Goal: Task Accomplishment & Management: Use online tool/utility

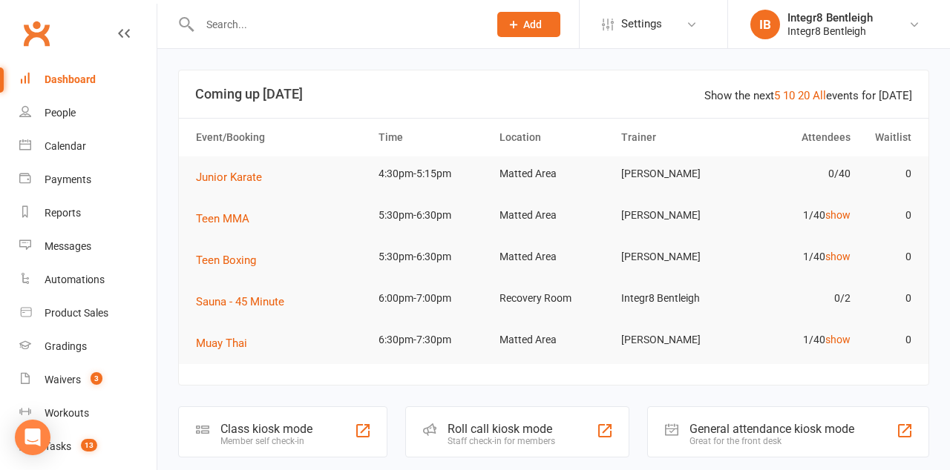
click at [561, 438] on div "Roll call kiosk mode Staff check-in for members" at bounding box center [517, 432] width 225 height 51
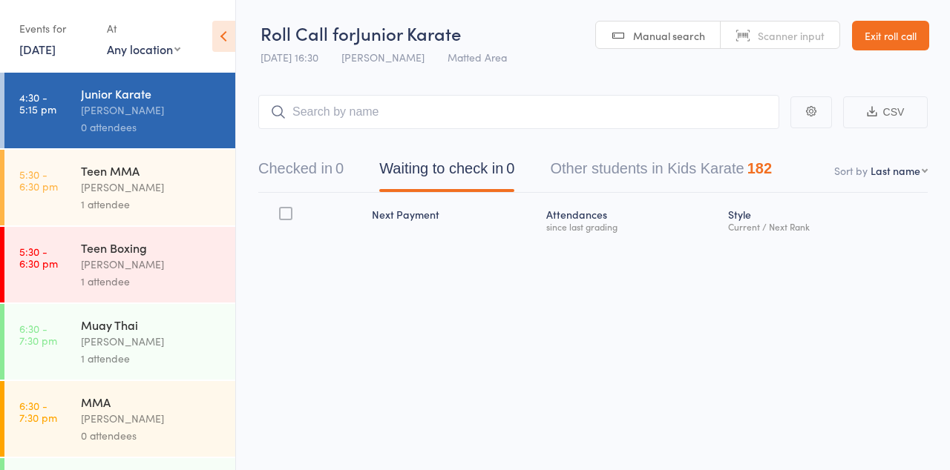
click at [36, 55] on link "12 Aug, 2025" at bounding box center [37, 49] width 36 height 16
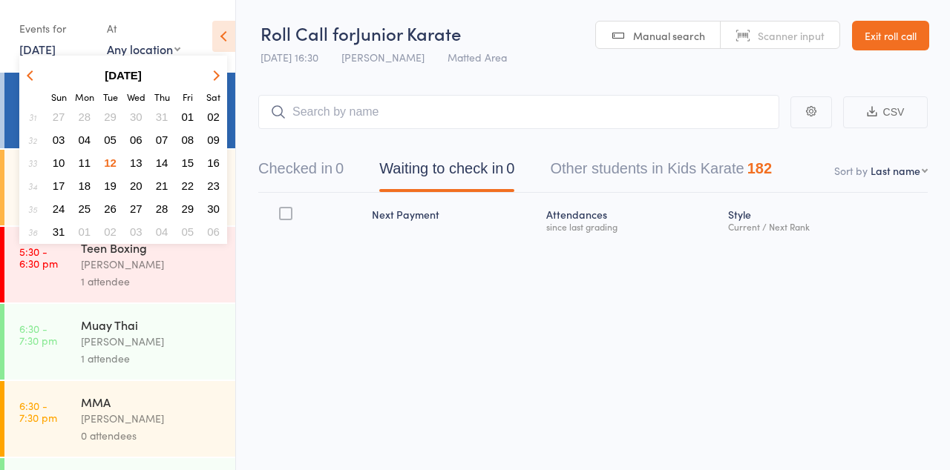
click at [108, 168] on span "12" at bounding box center [110, 163] width 13 height 13
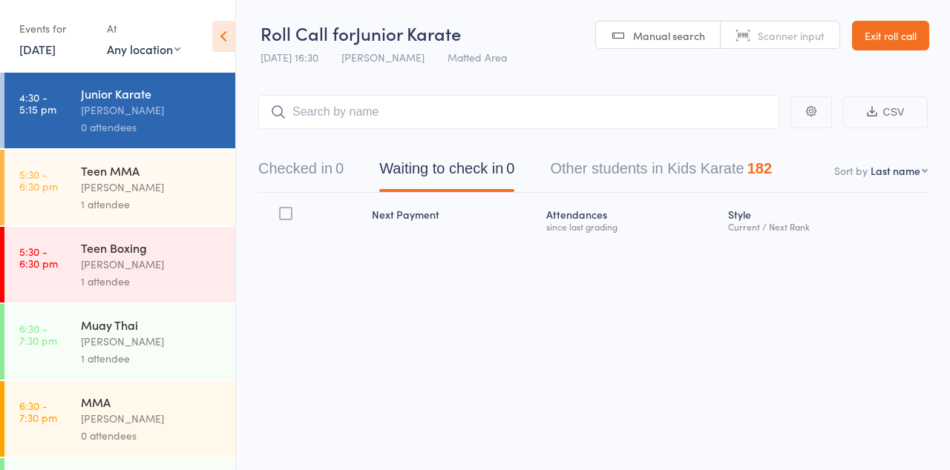
click at [43, 99] on time "4:30 - 5:15 pm" at bounding box center [37, 103] width 37 height 24
click at [893, 37] on link "Exit roll call" at bounding box center [890, 36] width 77 height 30
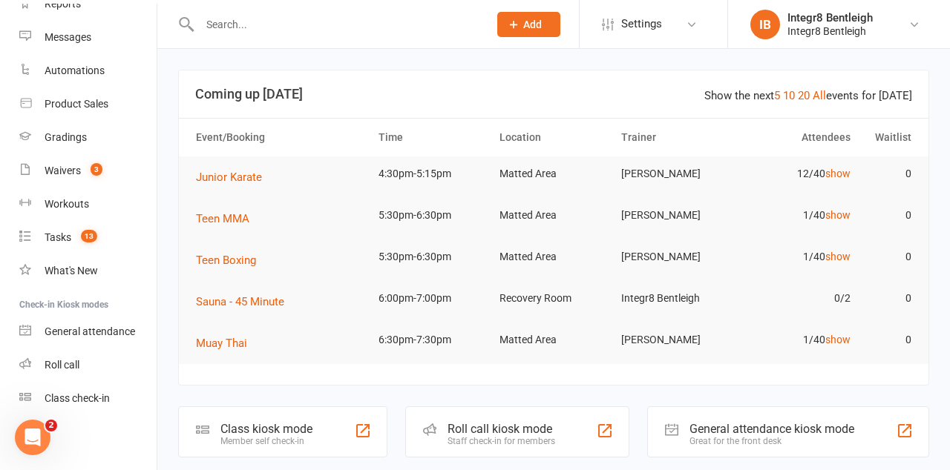
click at [62, 412] on link "Class check-in" at bounding box center [87, 398] width 137 height 33
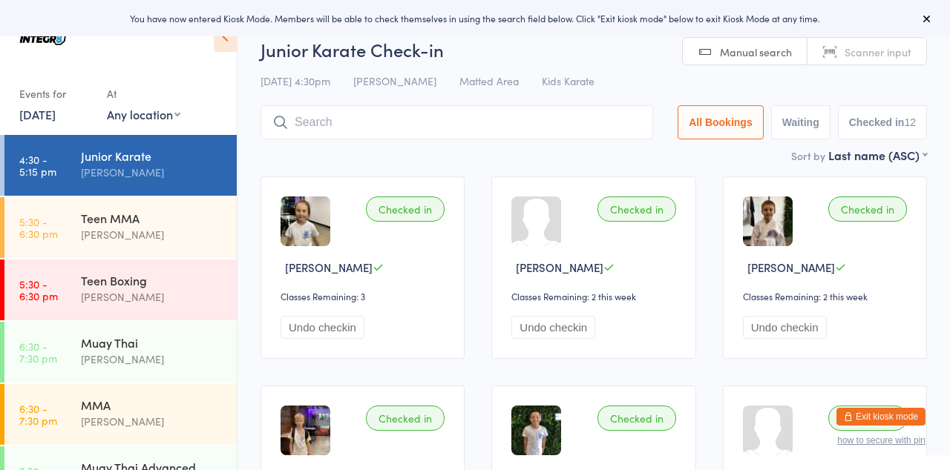
click at [931, 23] on icon at bounding box center [927, 19] width 12 height 12
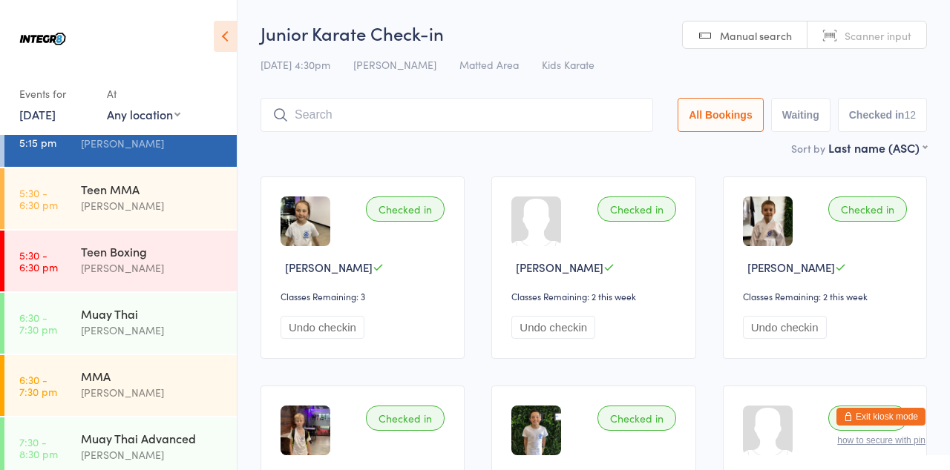
scroll to position [31, 0]
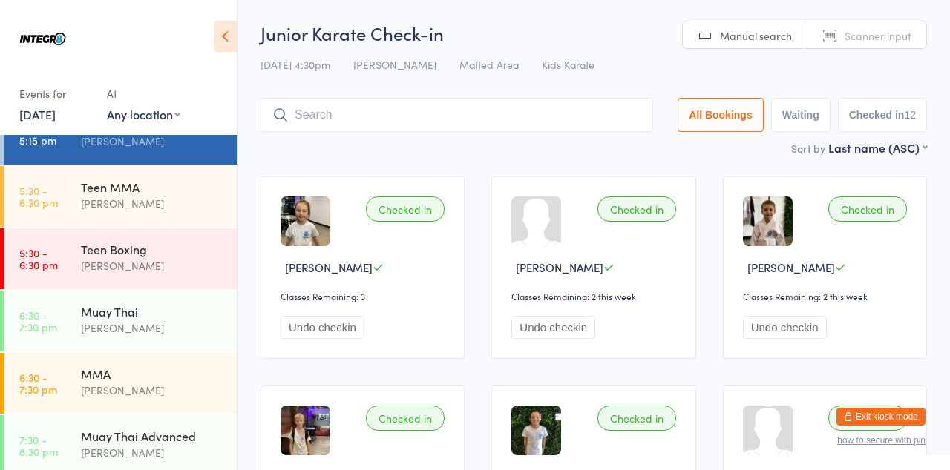
click at [45, 379] on time "6:30 - 7:30 pm" at bounding box center [38, 384] width 38 height 24
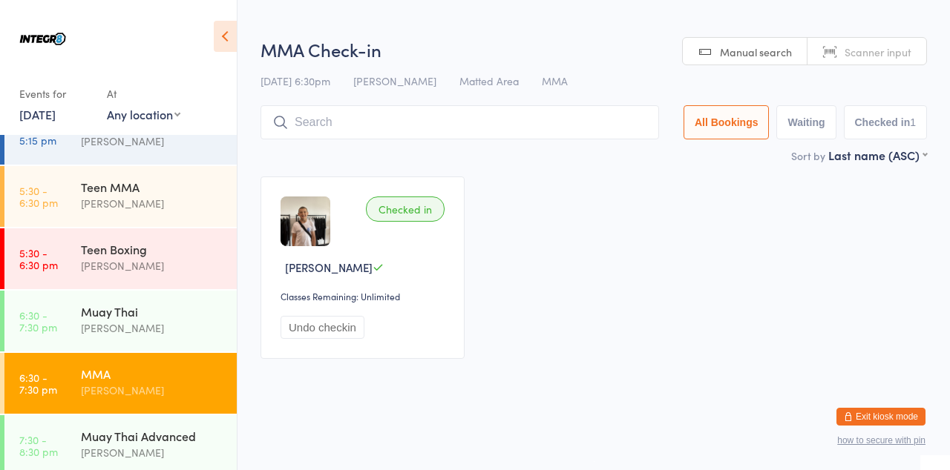
click at [40, 153] on link "4:30 - 5:15 pm Junior Karate Giuseppe Amato" at bounding box center [120, 134] width 232 height 61
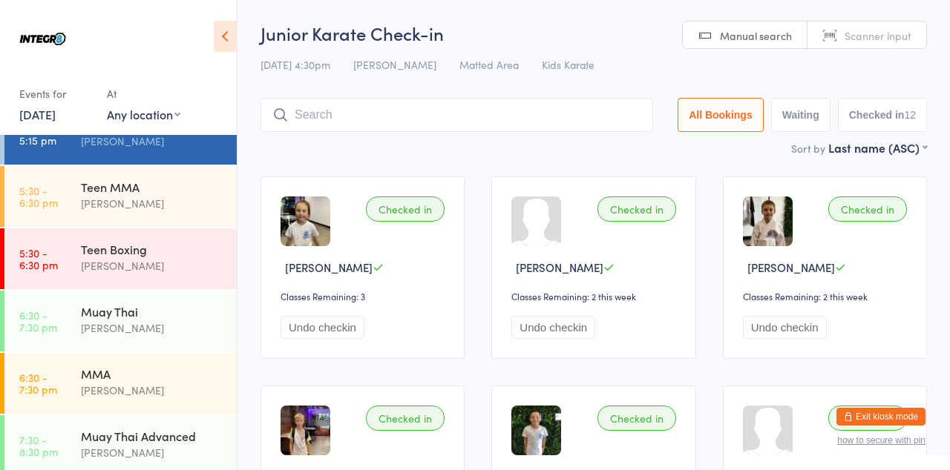
click at [47, 203] on time "5:30 - 6:30 pm" at bounding box center [38, 197] width 39 height 24
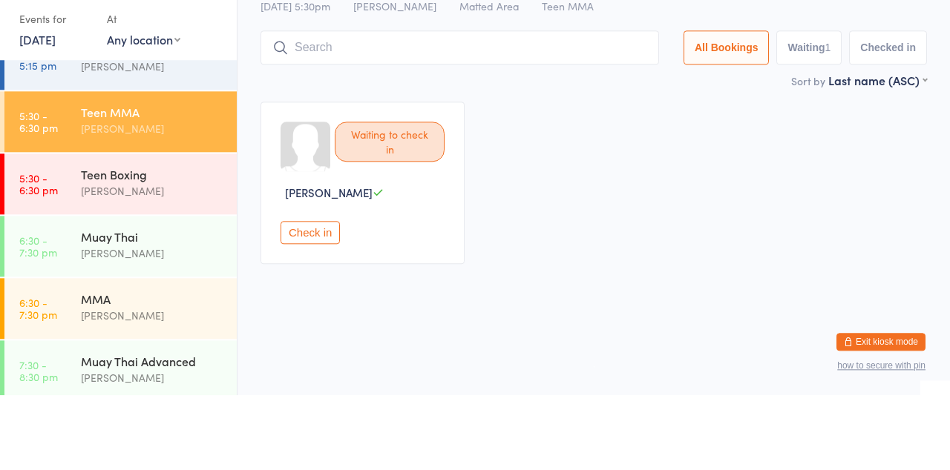
click at [34, 249] on time "5:30 - 6:30 pm" at bounding box center [38, 259] width 39 height 24
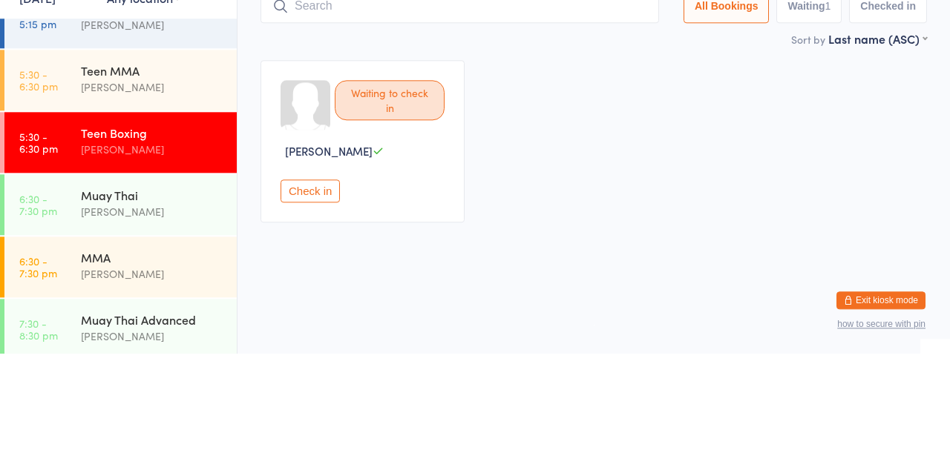
click at [39, 314] on time "6:30 - 7:30 pm" at bounding box center [38, 321] width 38 height 24
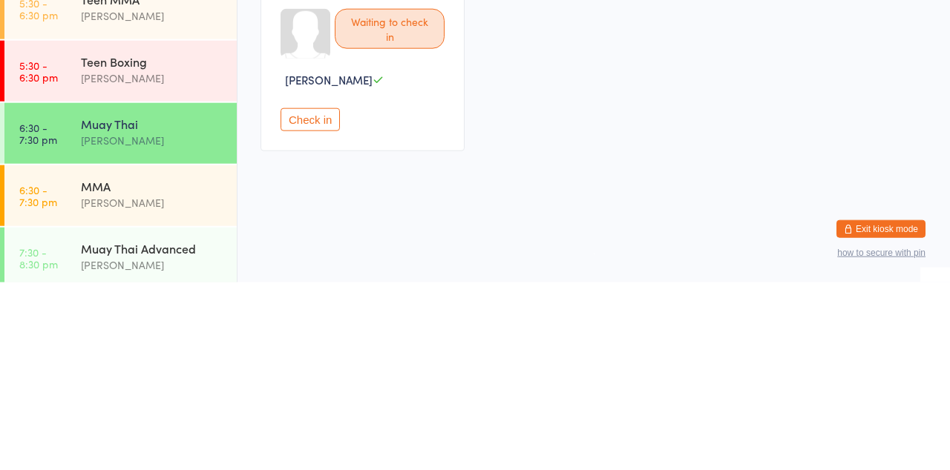
click at [40, 395] on time "6:30 - 7:30 pm" at bounding box center [38, 384] width 38 height 24
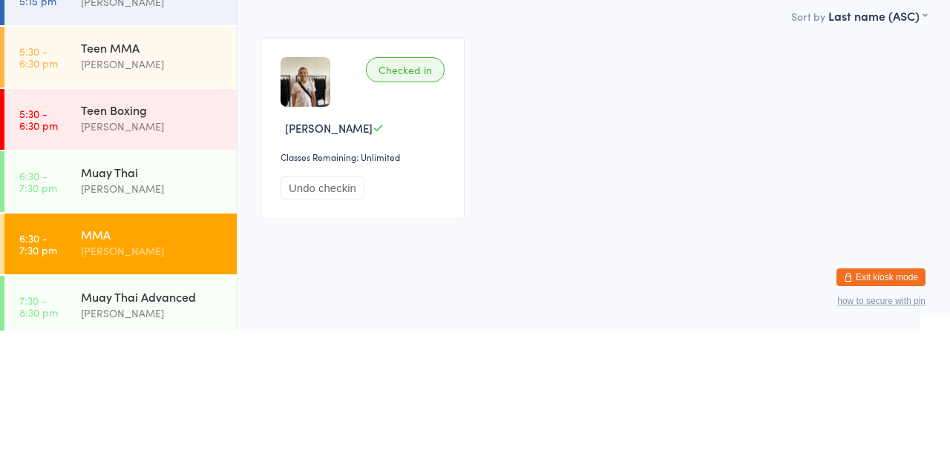
click at [71, 433] on link "7:30 - 8:30 pm Muay Thai Advanced Domenic Amato" at bounding box center [120, 445] width 232 height 61
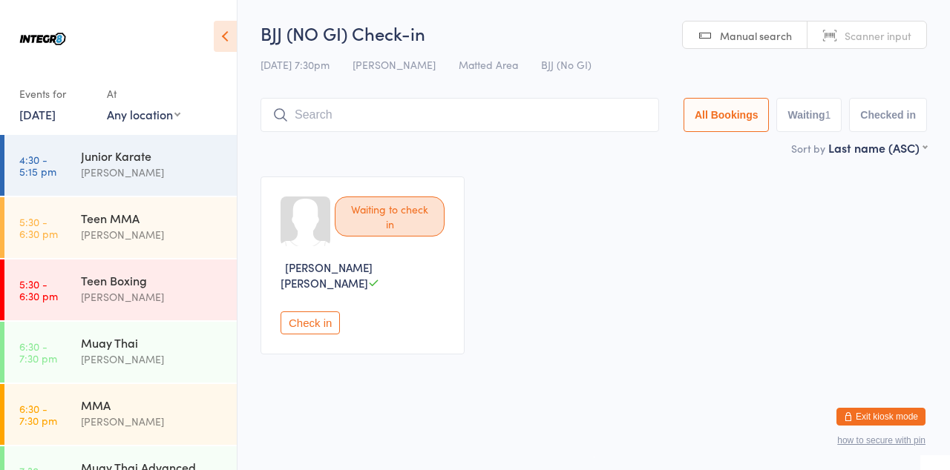
click at [45, 156] on time "4:30 - 5:15 pm" at bounding box center [37, 166] width 37 height 24
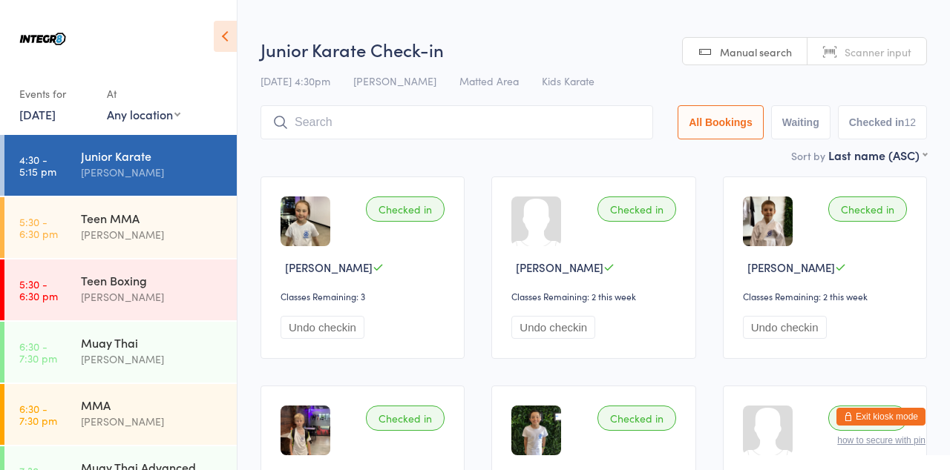
click at [47, 116] on link "12 Aug, 2025" at bounding box center [37, 114] width 36 height 16
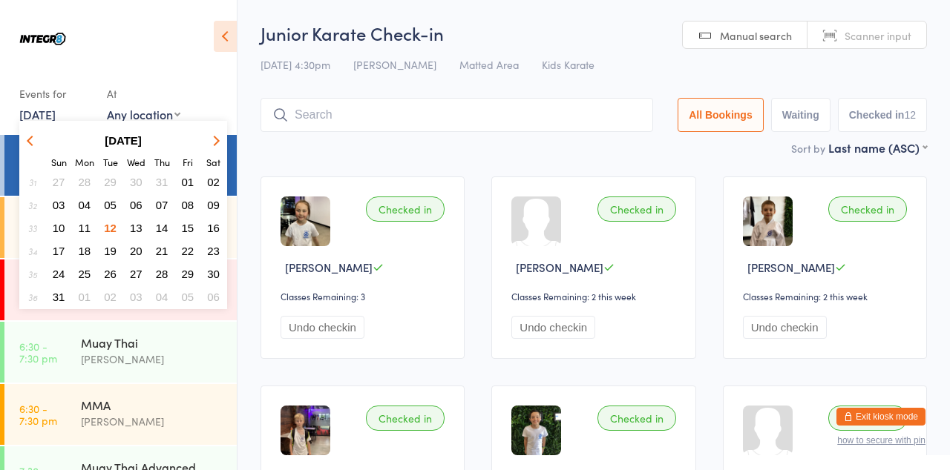
click at [80, 230] on span "11" at bounding box center [85, 228] width 13 height 13
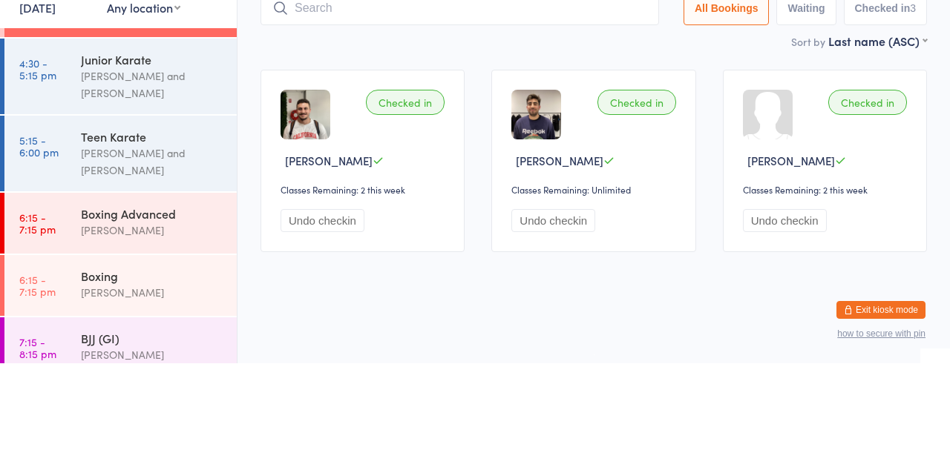
click at [29, 183] on time "4:30 - 5:15 pm" at bounding box center [37, 176] width 37 height 24
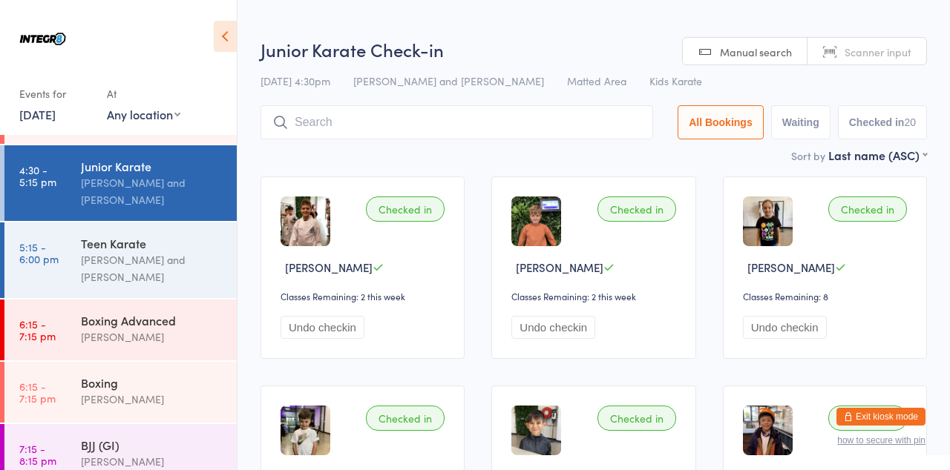
scroll to position [61, 0]
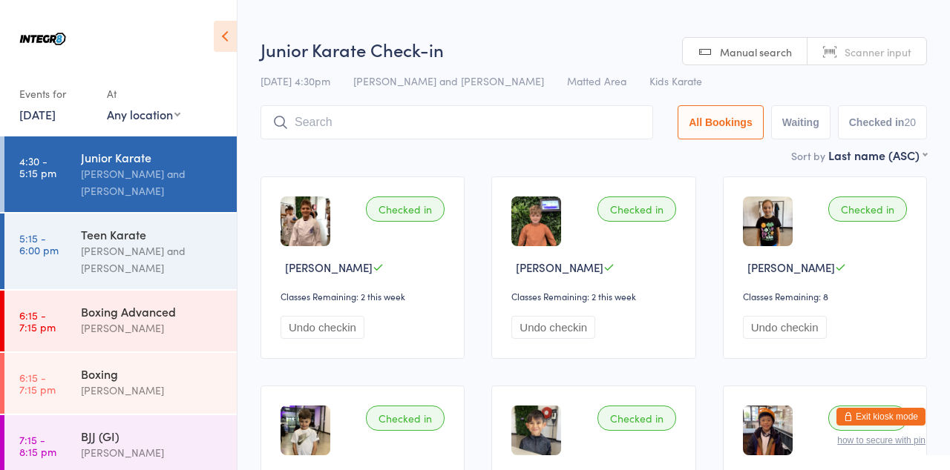
click at [85, 249] on div "Giuseppe Amato and Domenic Amato" at bounding box center [152, 260] width 143 height 34
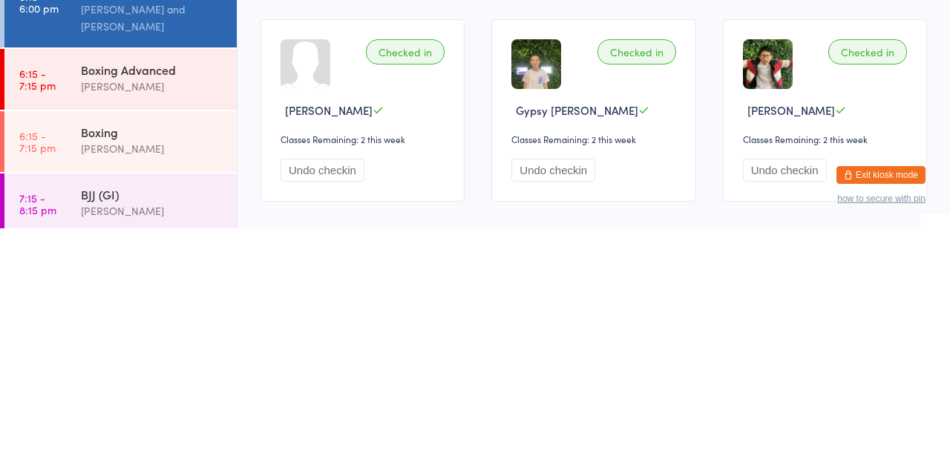
scroll to position [138, 0]
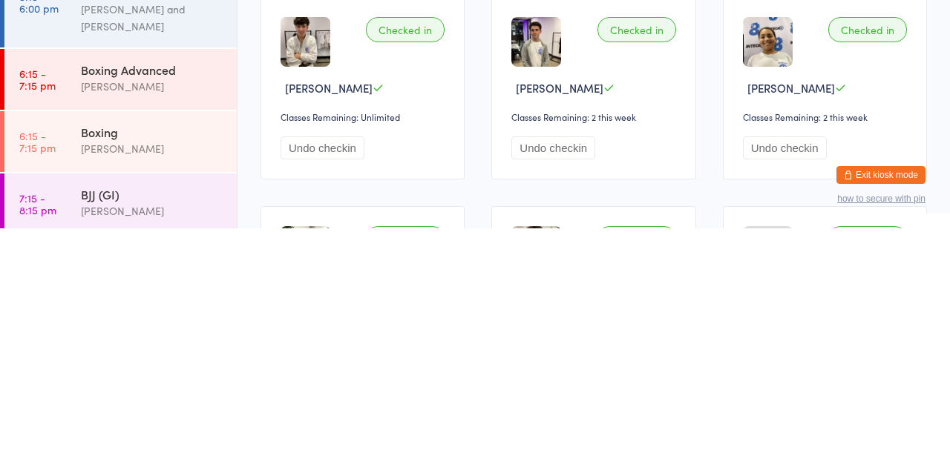
scroll to position [150, 0]
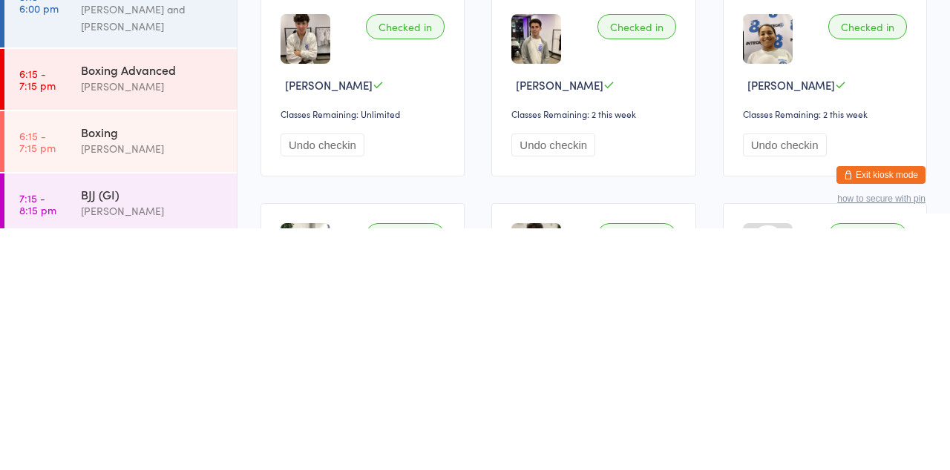
click at [38, 395] on time "6:15 - 7:15 pm" at bounding box center [37, 384] width 36 height 24
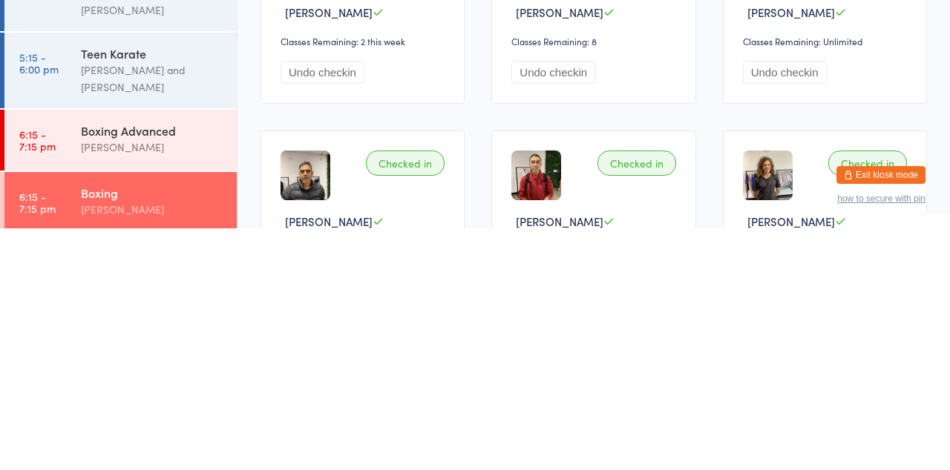
scroll to position [14, 0]
click at [31, 381] on time "6:15 - 7:15 pm" at bounding box center [37, 382] width 36 height 24
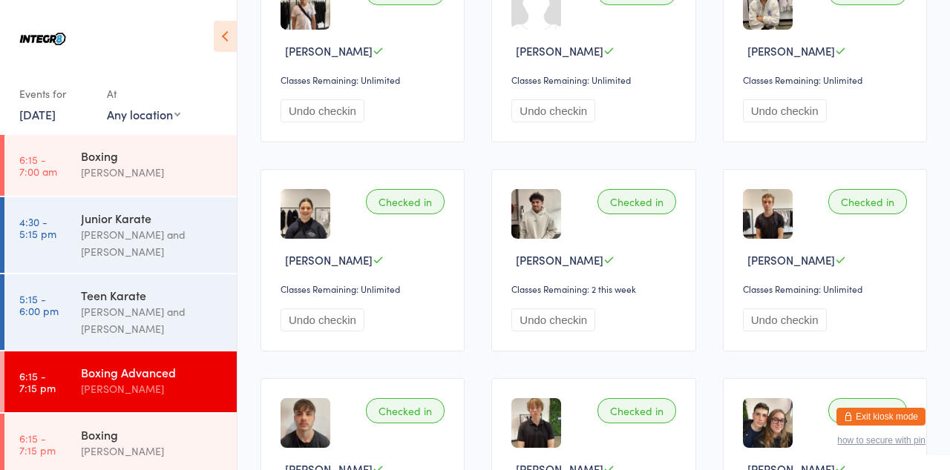
scroll to position [216, 0]
click at [34, 114] on link "11 Aug, 2025" at bounding box center [37, 114] width 36 height 16
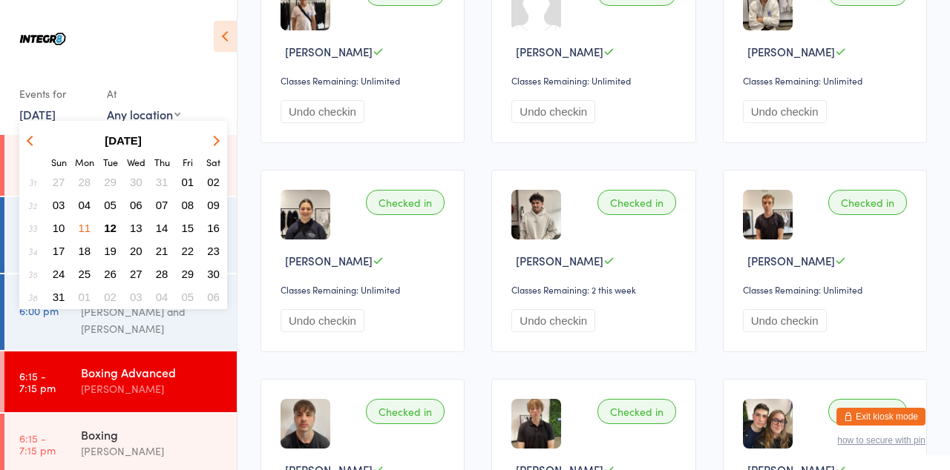
click at [111, 230] on span "12" at bounding box center [110, 228] width 13 height 13
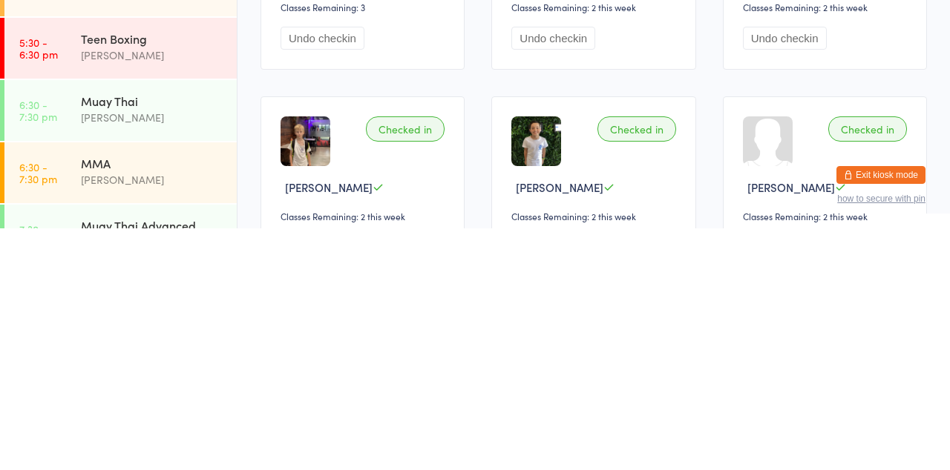
scroll to position [47, 0]
